Goal: Information Seeking & Learning: Learn about a topic

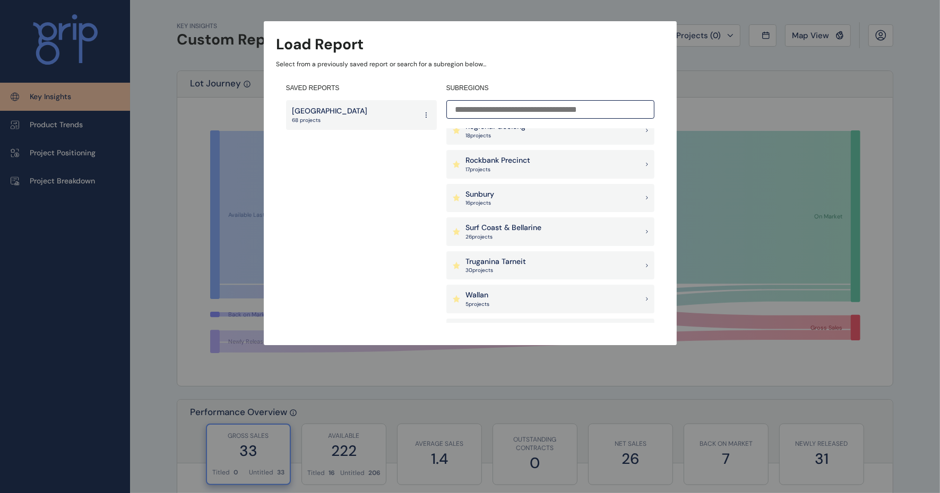
scroll to position [958, 0]
click at [571, 266] on div "Truganina Tarneit 30 project s" at bounding box center [550, 264] width 208 height 29
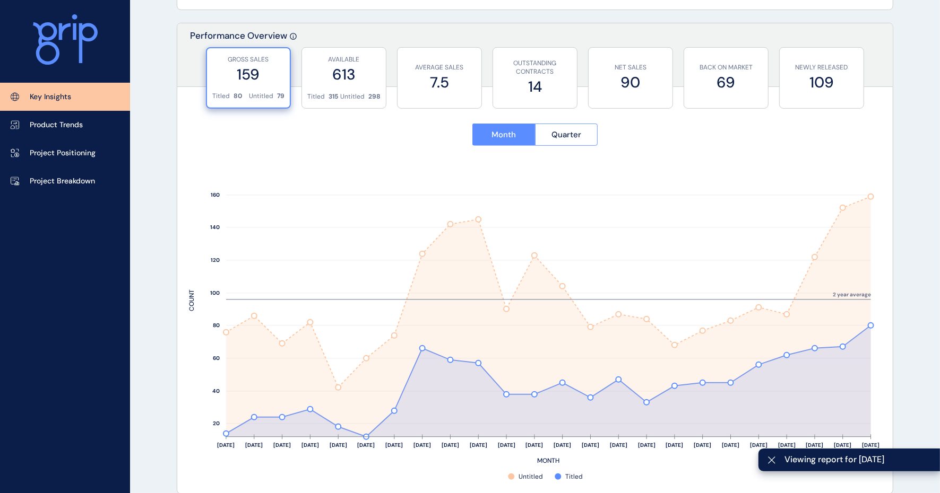
scroll to position [384, 0]
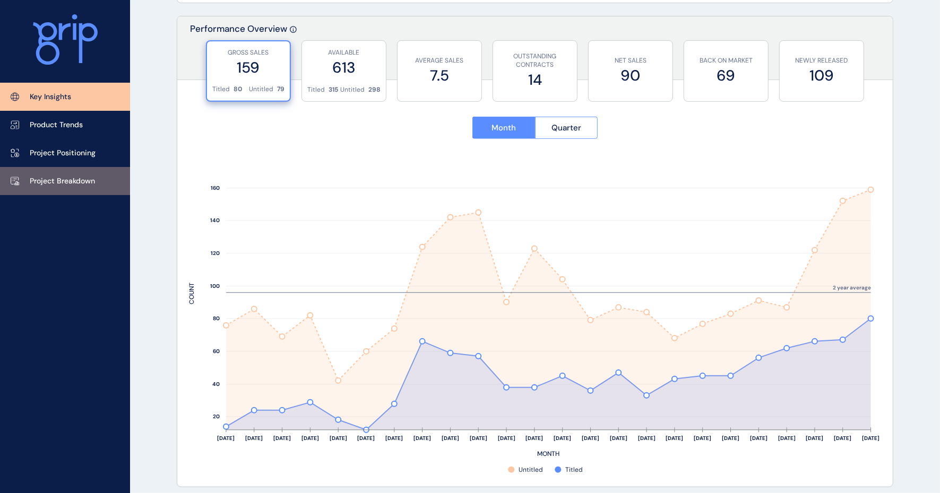
click at [50, 182] on p "Project Breakdown" at bounding box center [62, 181] width 65 height 11
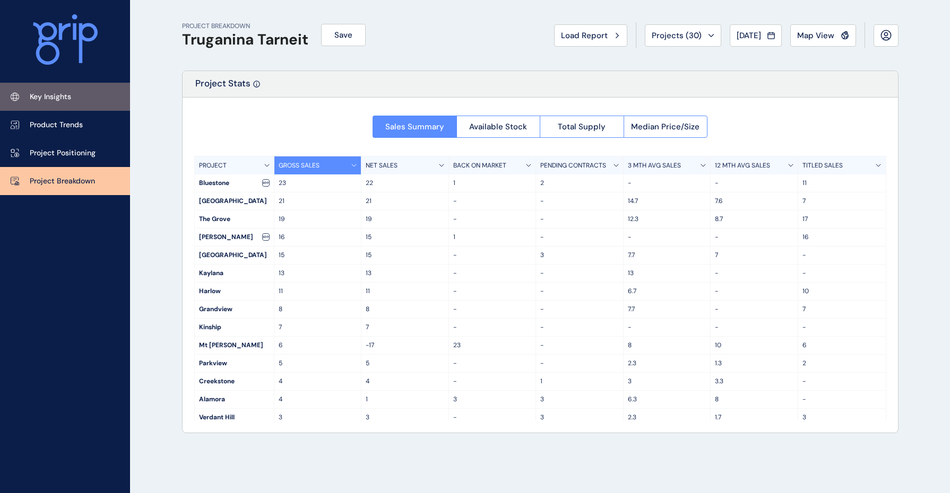
click at [53, 99] on p "Key Insights" at bounding box center [50, 97] width 41 height 11
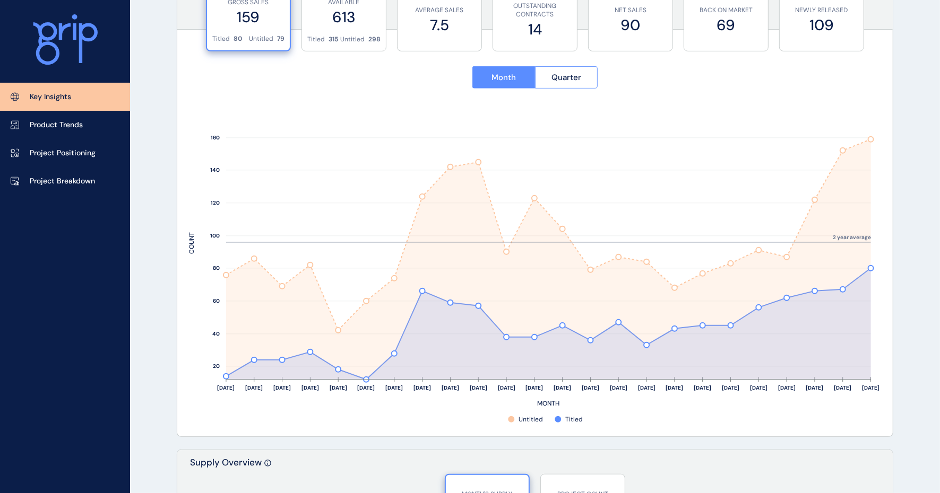
scroll to position [432, 0]
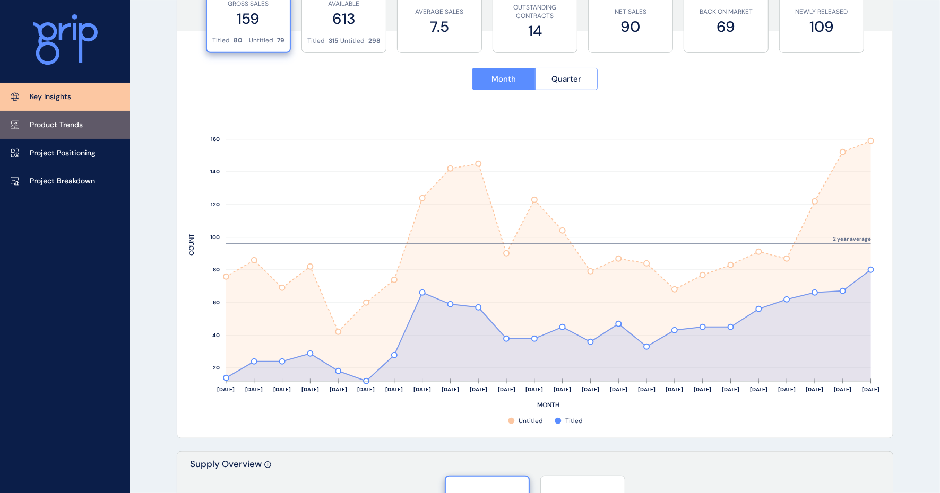
click at [73, 132] on link "Product Trends" at bounding box center [65, 125] width 130 height 28
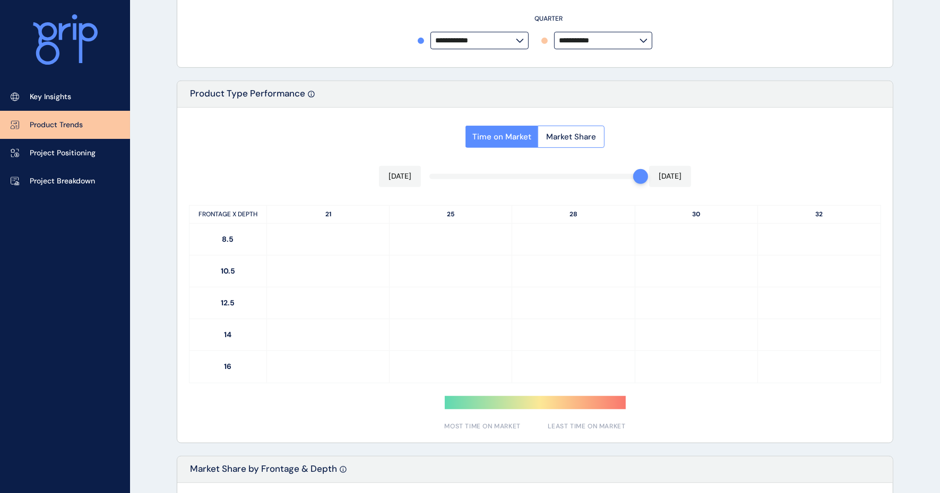
type input "**********"
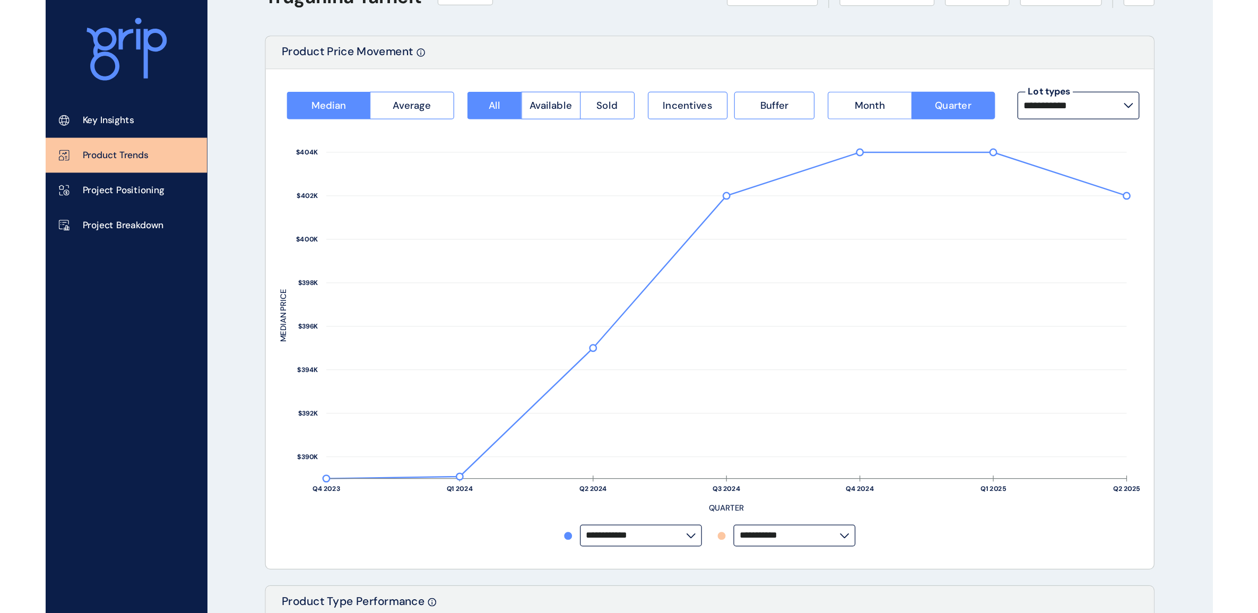
scroll to position [42, 0]
